Goal: Information Seeking & Learning: Learn about a topic

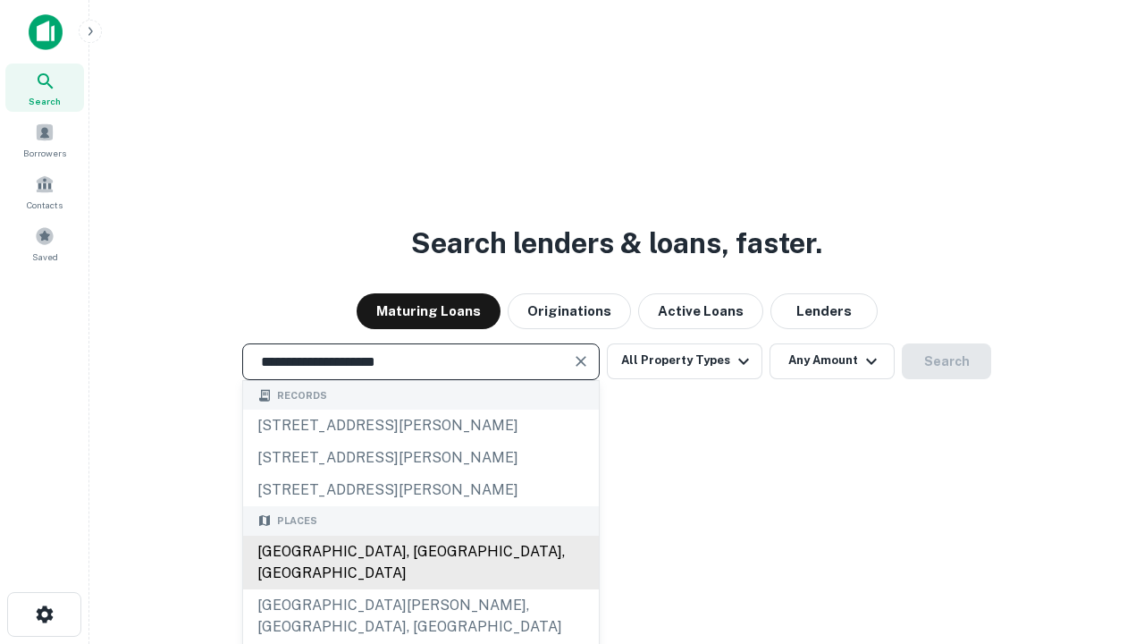
click at [420, 589] on div "[GEOGRAPHIC_DATA], [GEOGRAPHIC_DATA], [GEOGRAPHIC_DATA]" at bounding box center [421, 563] width 356 height 54
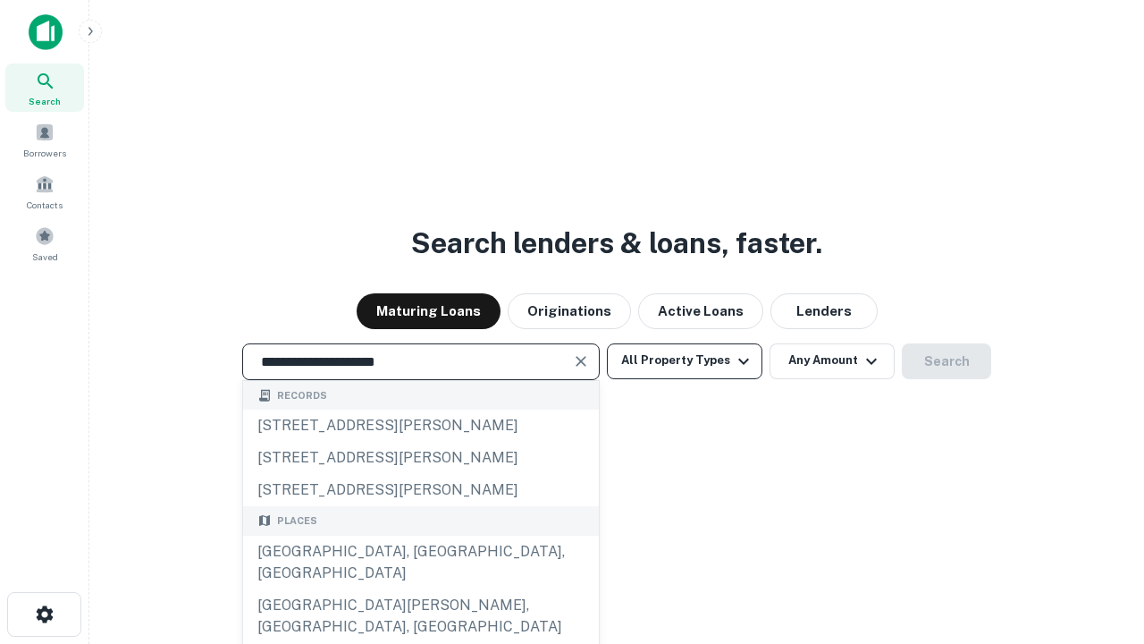
click at [685, 360] on button "All Property Types" at bounding box center [685, 361] width 156 height 36
type input "**********"
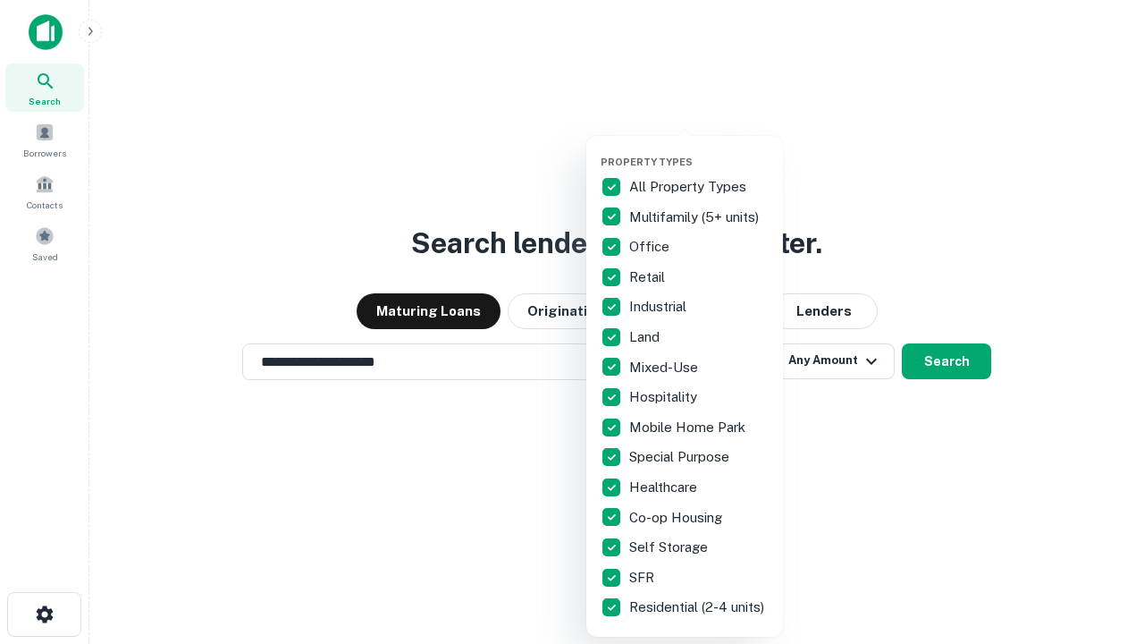
click at [699, 150] on button "button" at bounding box center [699, 150] width 197 height 1
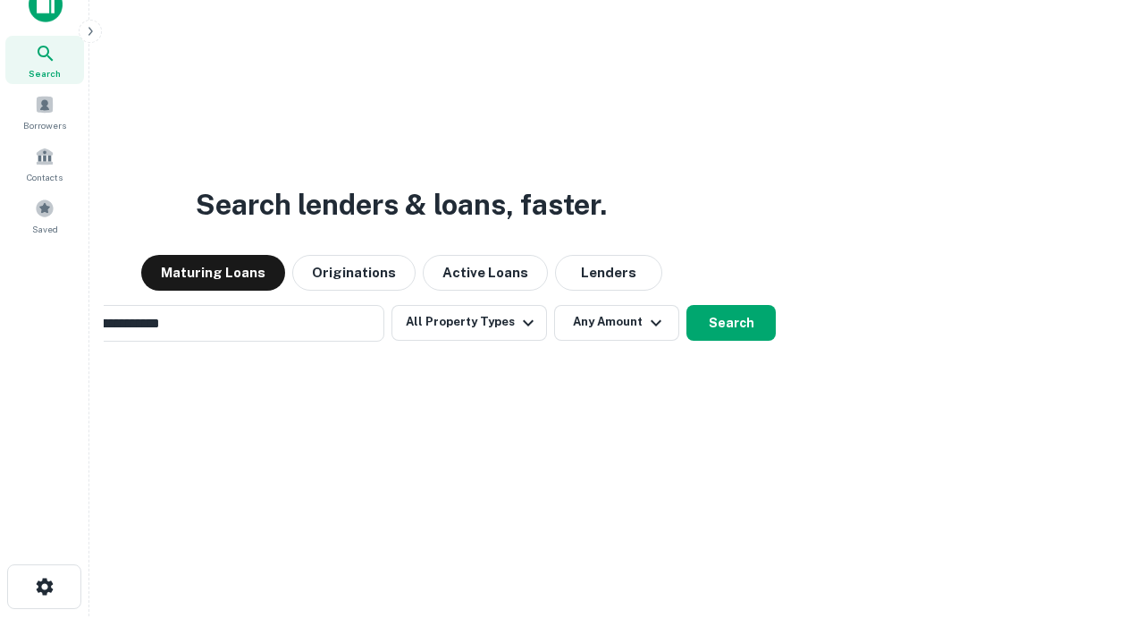
scroll to position [29, 0]
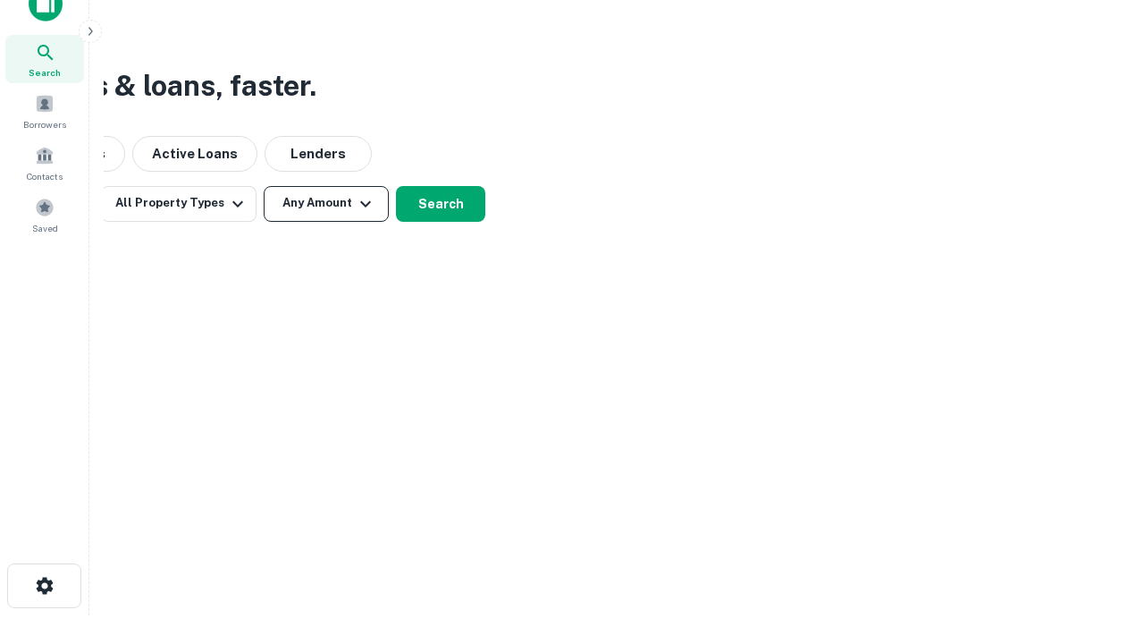
click at [326, 203] on button "Any Amount" at bounding box center [326, 204] width 125 height 36
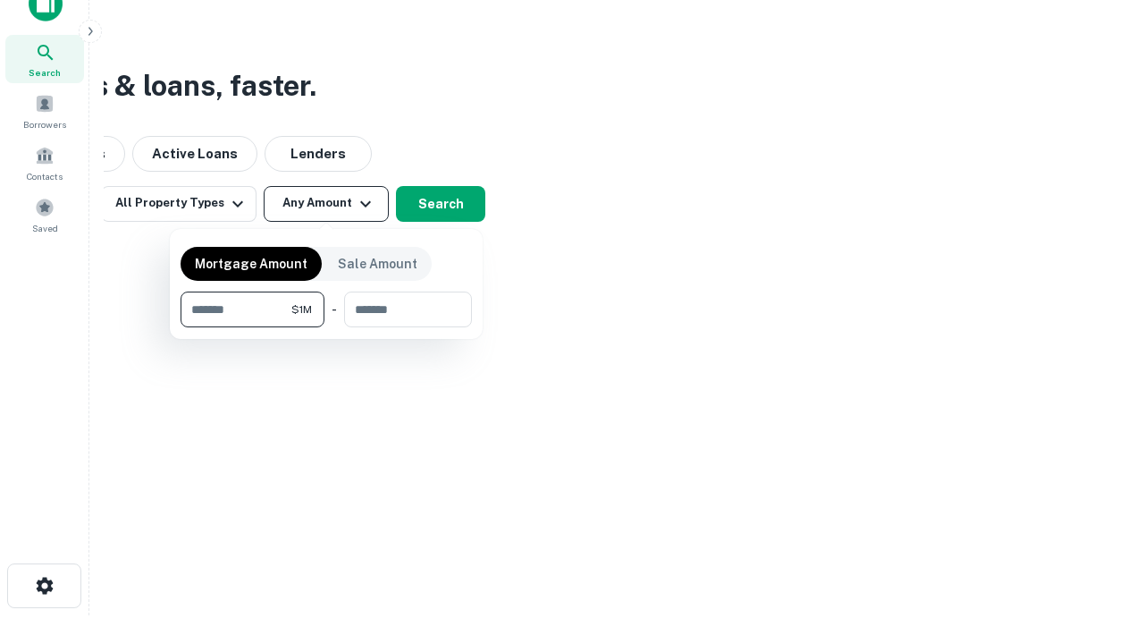
type input "*******"
click at [326, 327] on button "button" at bounding box center [326, 327] width 291 height 1
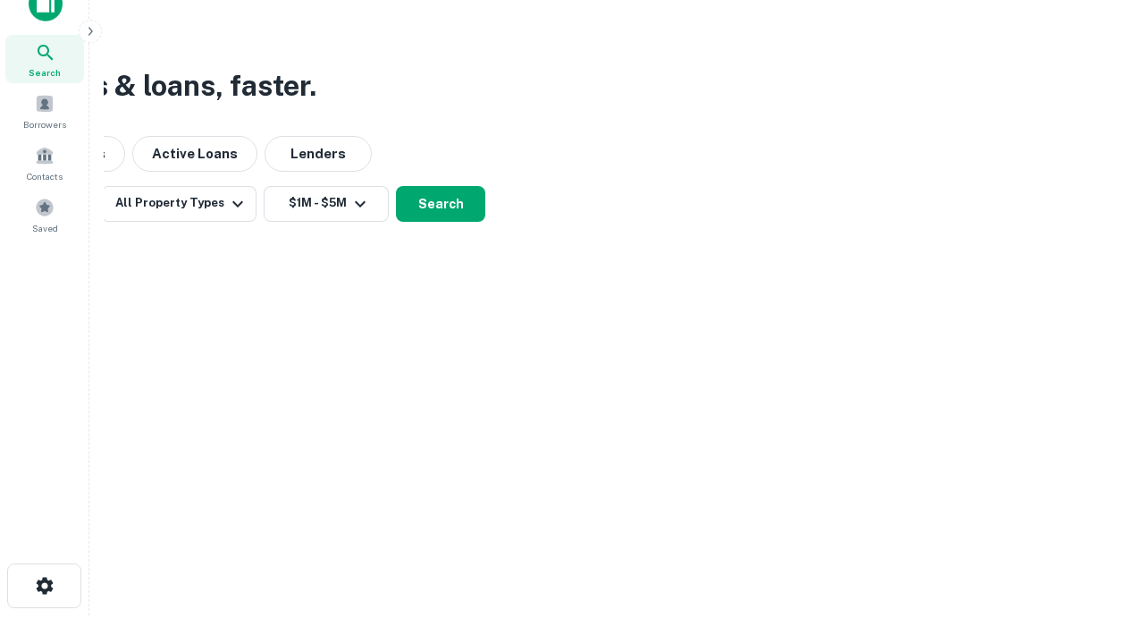
scroll to position [28, 0]
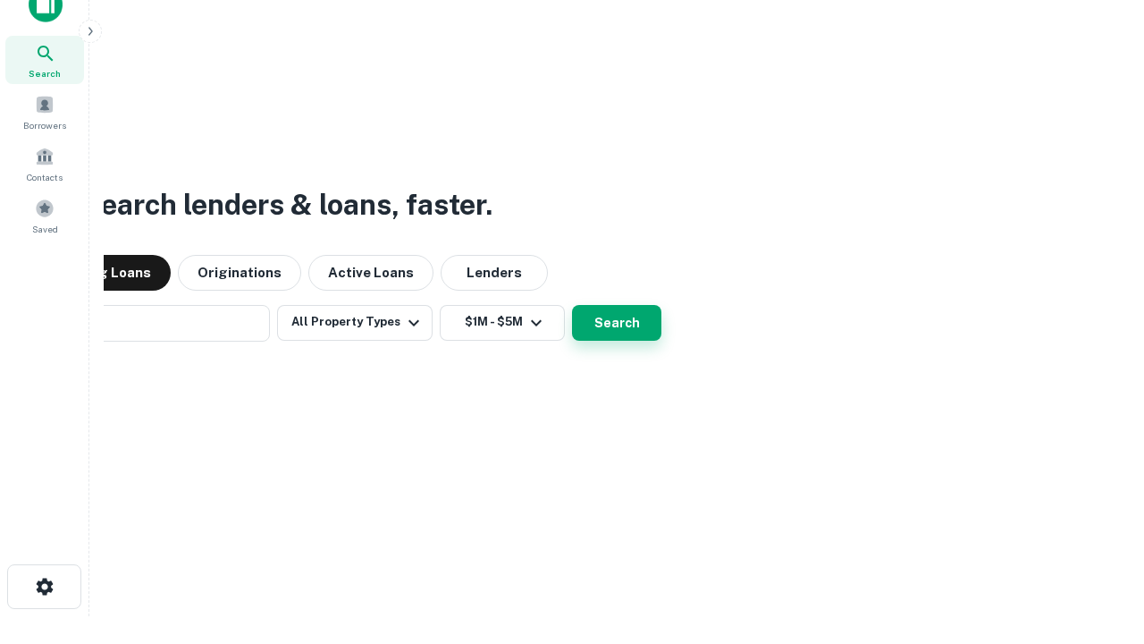
click at [572, 305] on button "Search" at bounding box center [616, 323] width 89 height 36
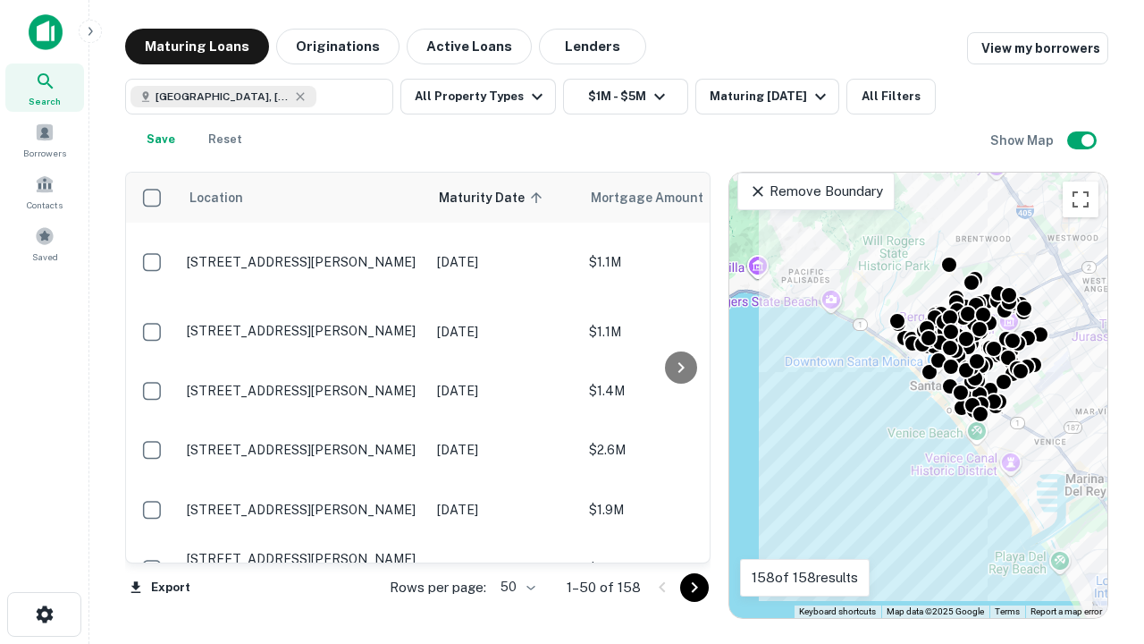
click at [515, 587] on body "Search Borrowers Contacts Saved Maturing Loans Originations Active Loans Lender…" at bounding box center [572, 322] width 1144 height 644
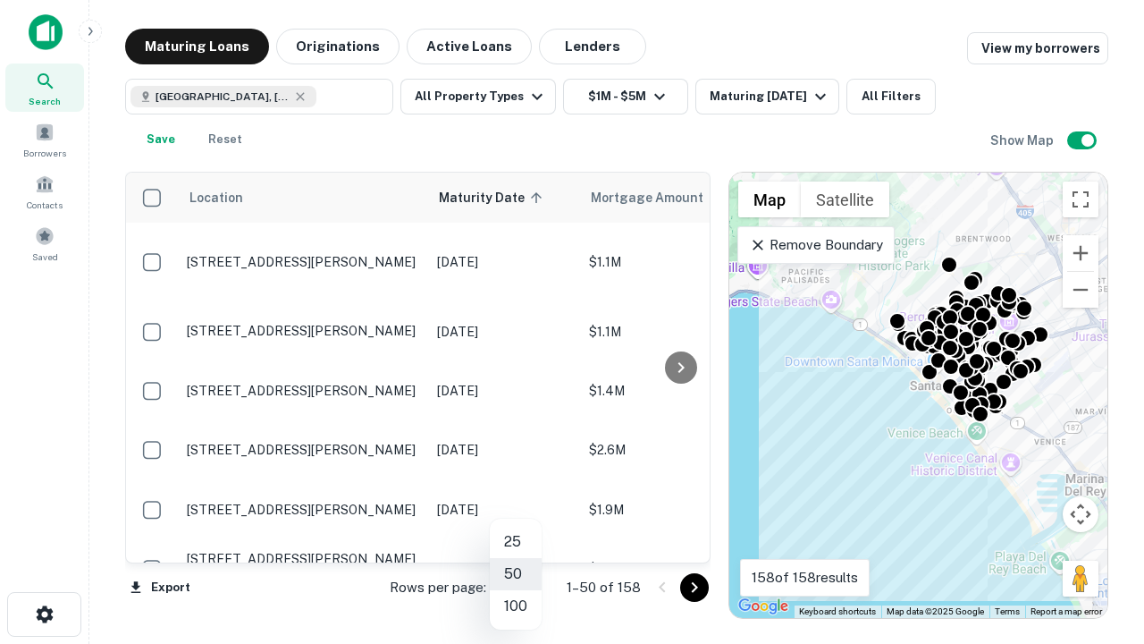
click at [516, 542] on li "25" at bounding box center [516, 542] width 52 height 32
